Goal: Find specific page/section: Find specific page/section

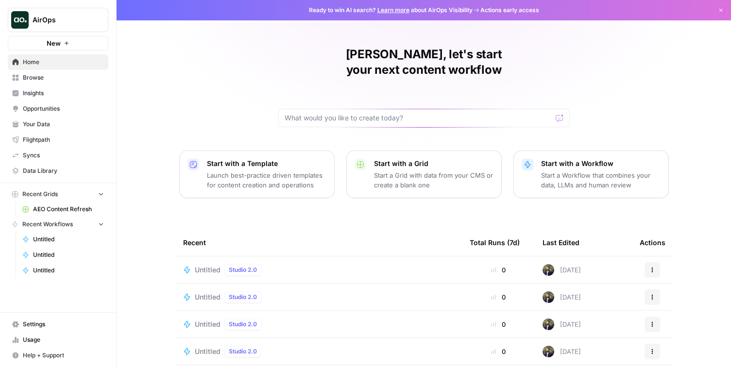
click at [24, 109] on span "Opportunities" at bounding box center [63, 108] width 81 height 9
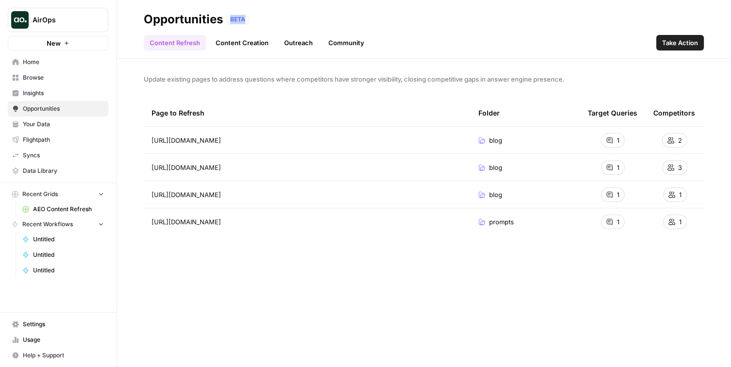
drag, startPoint x: 269, startPoint y: 20, endPoint x: 307, endPoint y: 12, distance: 38.9
click at [293, 12] on div "Opportunities BETA" at bounding box center [424, 20] width 560 height 16
click at [307, 12] on div "Opportunities BETA" at bounding box center [424, 20] width 560 height 16
click at [247, 34] on div "Content Refresh Content Creation Outreach Community Take Action" at bounding box center [424, 38] width 560 height 23
click at [247, 40] on link "Content Creation" at bounding box center [242, 43] width 65 height 16
